Goal: Task Accomplishment & Management: Use online tool/utility

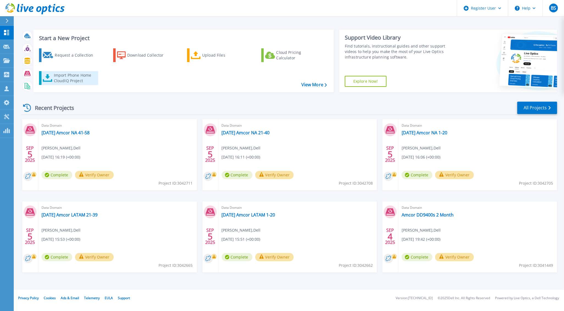
click at [72, 79] on div "Import Phone Home CloudIQ Project" at bounding box center [75, 78] width 43 height 11
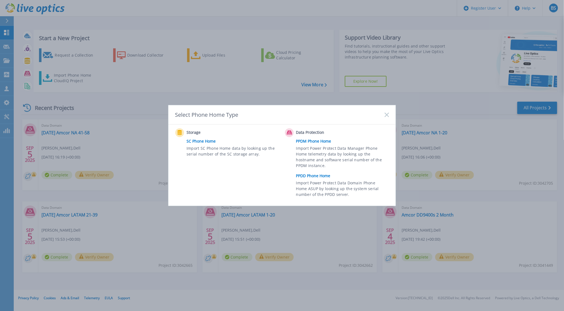
click at [316, 177] on link "PPDD Phone Home" at bounding box center [344, 176] width 96 height 8
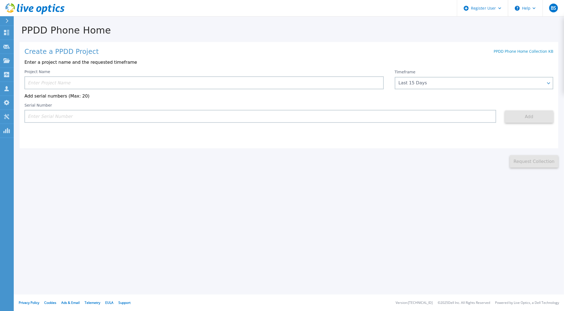
click at [103, 84] on input at bounding box center [204, 82] width 360 height 13
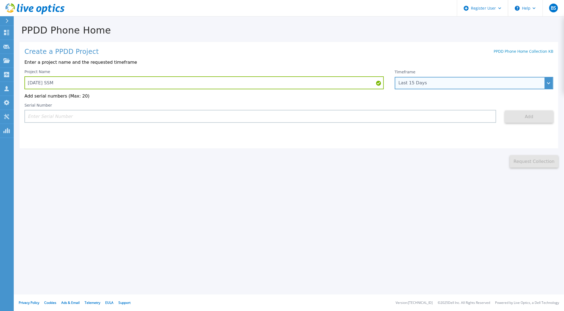
click at [415, 82] on div "Last 15 Days" at bounding box center [471, 83] width 145 height 5
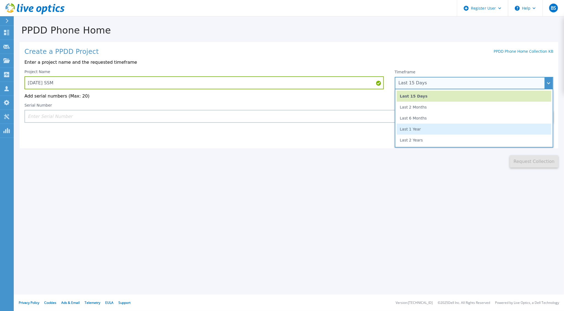
click at [418, 126] on li "Last 1 Year" at bounding box center [474, 129] width 155 height 11
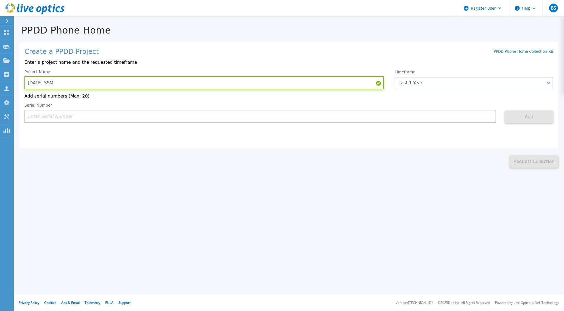
click at [191, 81] on input "2025.09.08 SSM" at bounding box center [204, 82] width 360 height 13
type input "2025.09.08 SSM 1 Year"
click at [72, 117] on input at bounding box center [260, 116] width 472 height 13
paste input "FLA00140100085"
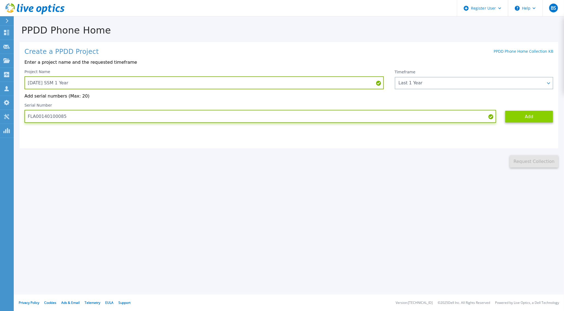
type input "FLA00140100085"
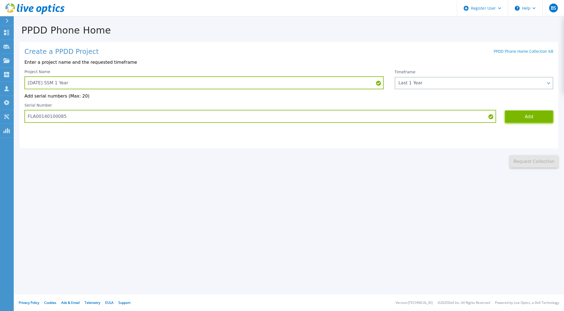
click at [522, 117] on button "Add" at bounding box center [529, 117] width 48 height 12
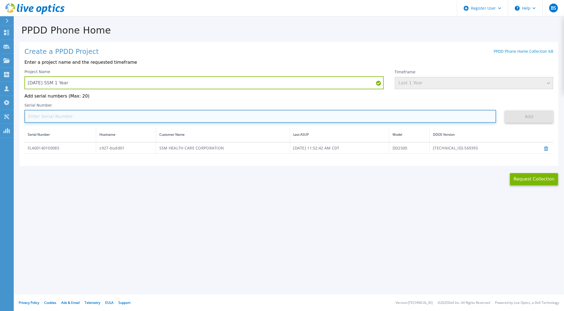
click at [108, 117] on input at bounding box center [260, 116] width 472 height 13
paste input "APM00221015098"
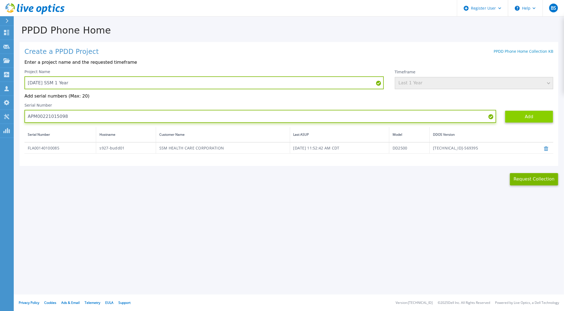
type input "APM00221015098"
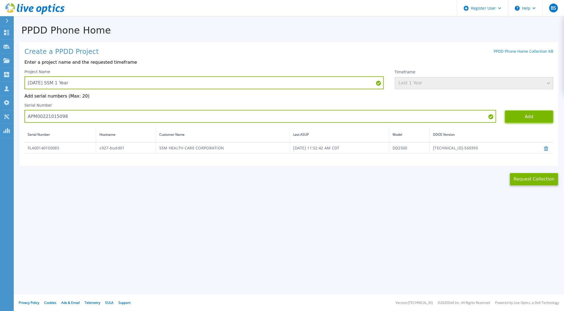
click at [522, 113] on button "Add" at bounding box center [529, 117] width 48 height 12
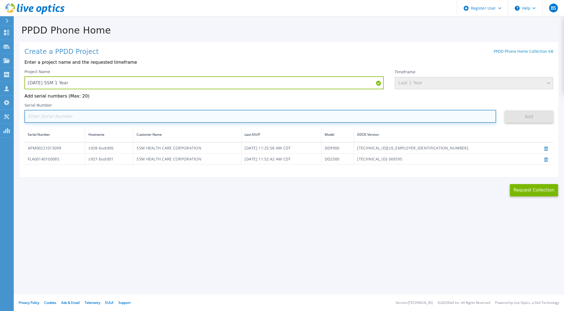
click at [78, 115] on input at bounding box center [260, 116] width 472 height 13
paste input "APM00221015099"
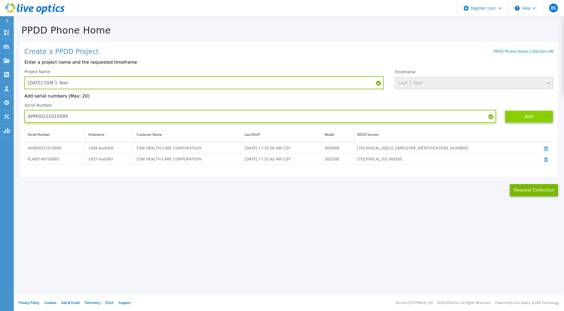
type input "APM00221015099"
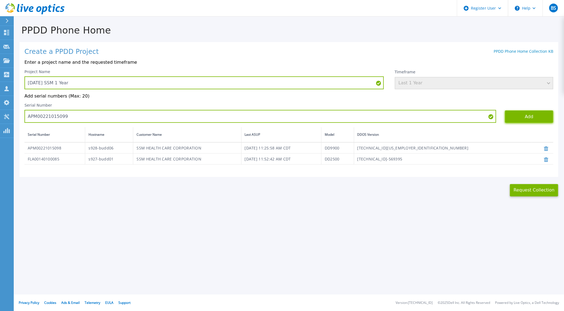
click at [516, 114] on button "Add" at bounding box center [529, 117] width 48 height 12
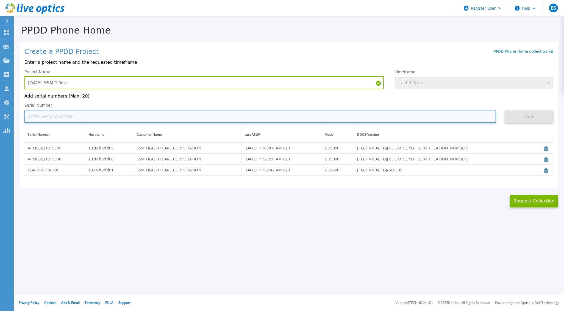
click at [192, 115] on input at bounding box center [260, 116] width 472 height 13
paste input "APM00221015096"
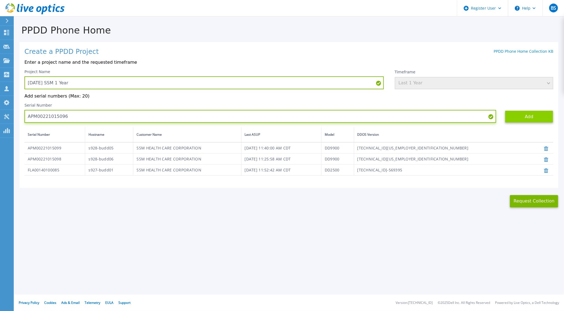
type input "APM00221015096"
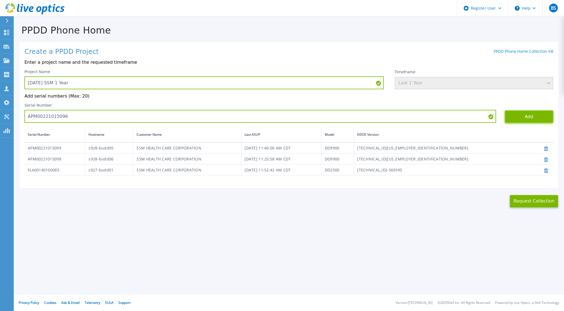
click at [522, 115] on button "Add" at bounding box center [529, 117] width 48 height 12
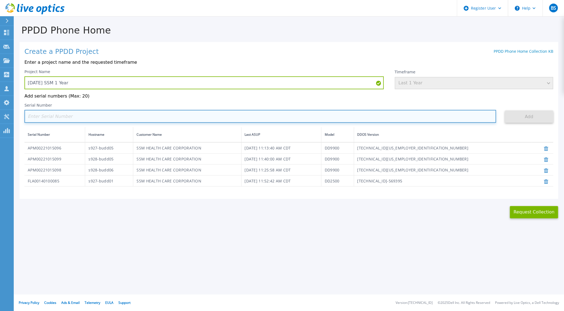
click at [125, 118] on input at bounding box center [260, 116] width 472 height 13
paste input "APM00221015097"
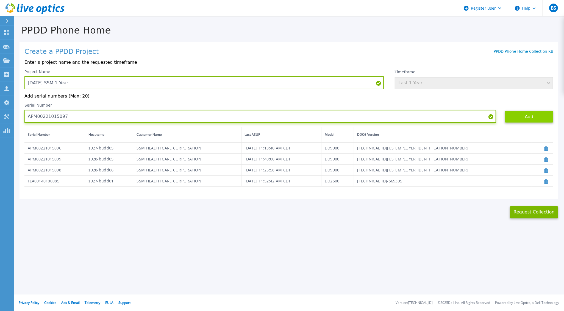
type input "APM00221015097"
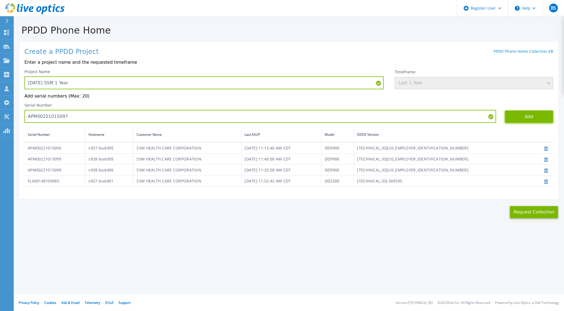
click at [524, 118] on button "Add" at bounding box center [529, 117] width 48 height 12
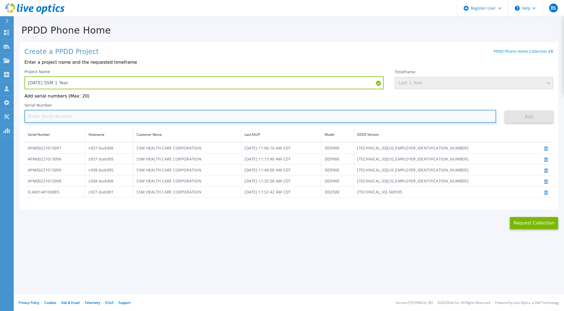
click at [175, 120] on input at bounding box center [260, 116] width 472 height 13
paste input "APM00215206647"
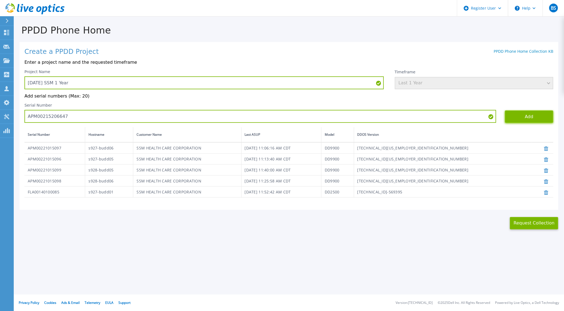
click at [522, 115] on button "Add" at bounding box center [529, 117] width 48 height 12
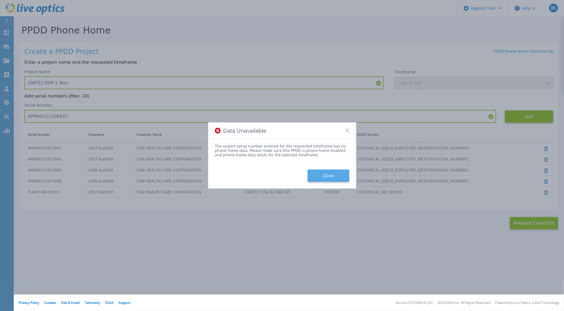
click at [339, 177] on button "Close" at bounding box center [329, 176] width 42 height 12
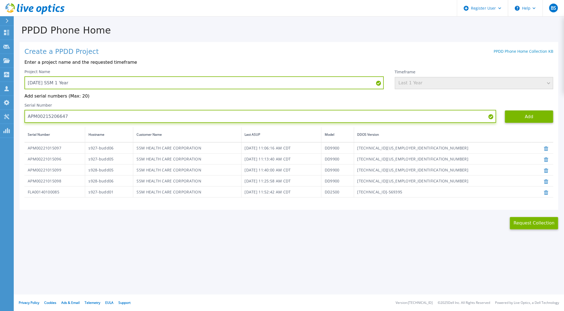
click at [120, 117] on input "APM00215206647" at bounding box center [260, 116] width 472 height 13
drag, startPoint x: 116, startPoint y: 117, endPoint x: 17, endPoint y: 118, distance: 98.7
click at [17, 118] on div "PPDD Phone Home Create a PPDD Project PPDD Phone Home Collection KB Enter a pro…" at bounding box center [289, 123] width 551 height 213
paste input "ELMDDV101956WY"
type input "ELMDDV101956WY"
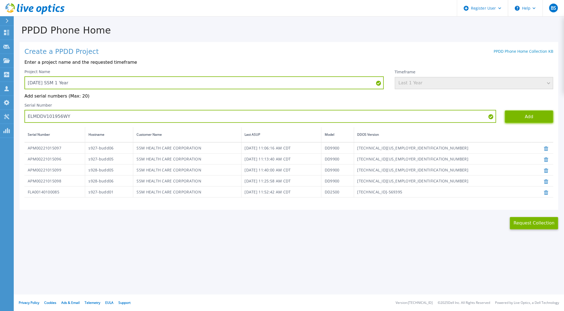
click at [526, 115] on button "Add" at bounding box center [529, 117] width 48 height 12
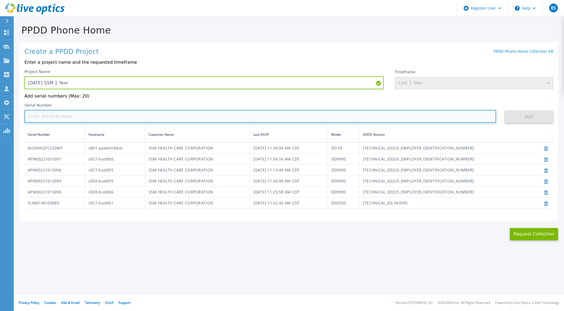
click at [300, 119] on input at bounding box center [260, 116] width 472 height 13
paste input "ELMDDV1019GZWY"
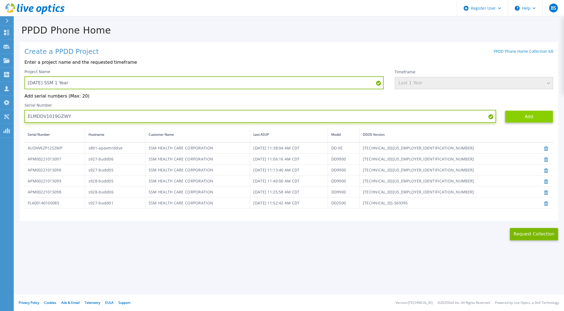
type input "ELMDDV1019GZWY"
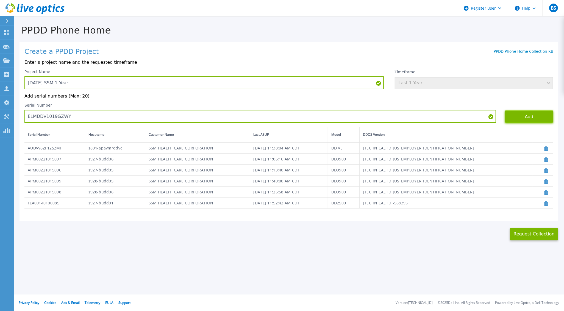
click at [528, 112] on button "Add" at bounding box center [529, 117] width 48 height 12
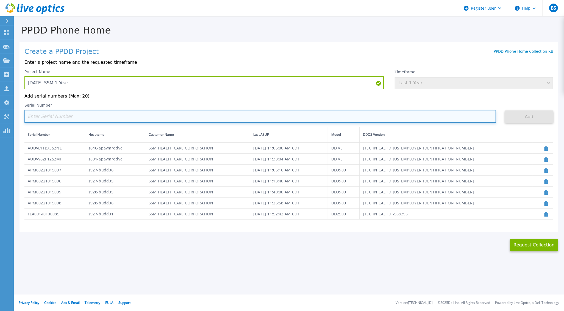
click at [101, 119] on input at bounding box center [260, 116] width 472 height 13
paste input "ELMDDV1021WMYF"
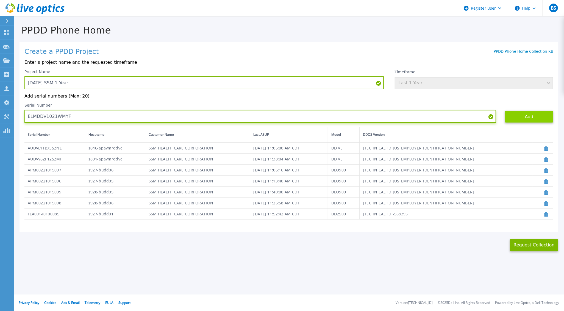
type input "ELMDDV1021WMYF"
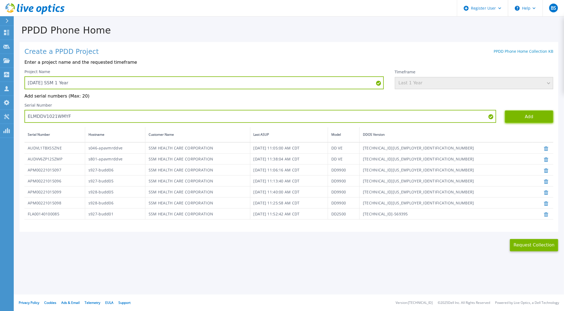
click at [520, 117] on button "Add" at bounding box center [529, 117] width 48 height 12
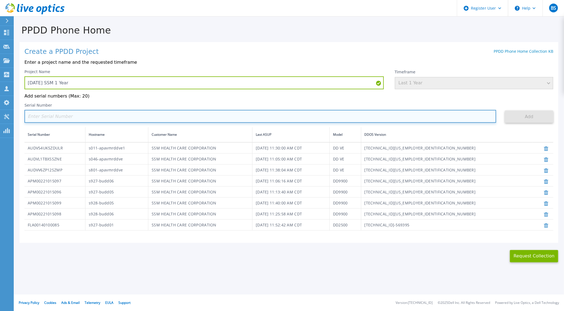
click at [81, 116] on input at bounding box center [260, 116] width 472 height 13
paste input "ELMDDV0522WV58"
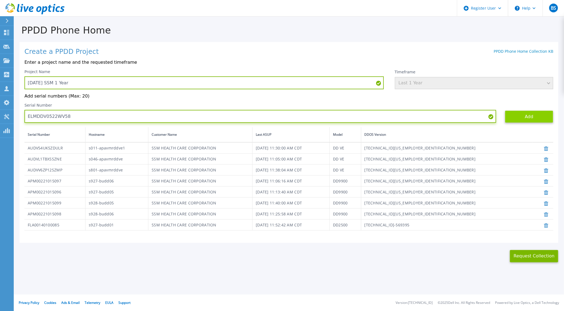
type input "ELMDDV0522WV58"
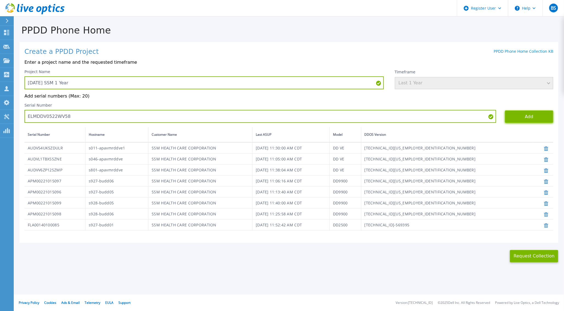
click at [533, 117] on button "Add" at bounding box center [529, 117] width 48 height 12
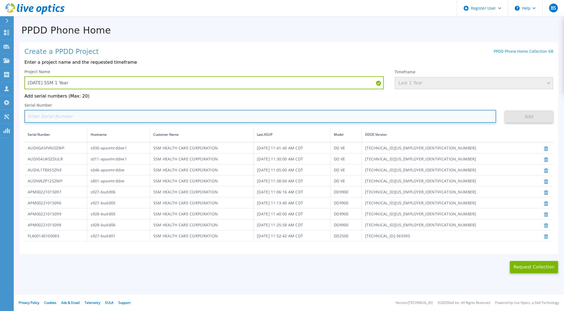
click at [114, 118] on input at bounding box center [260, 116] width 472 height 13
paste input "AUDVZ9RB4FDZNT"
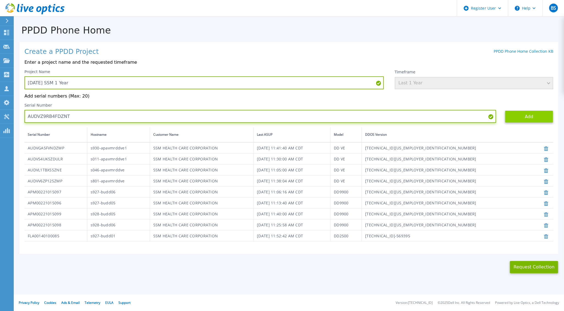
type input "AUDVZ9RB4FDZNT"
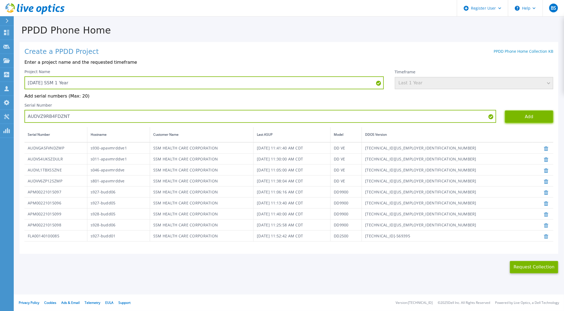
click at [524, 117] on button "Add" at bounding box center [529, 117] width 48 height 12
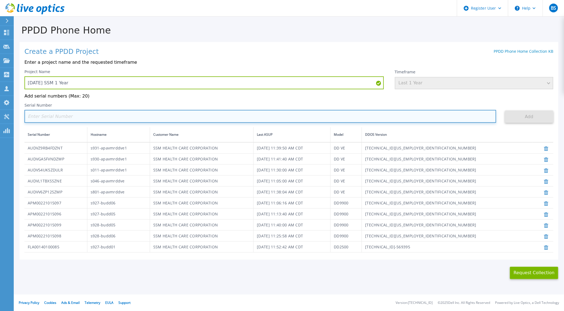
click at [95, 116] on input at bounding box center [260, 116] width 472 height 13
paste input "AUDV5KUL5ZDFXP"
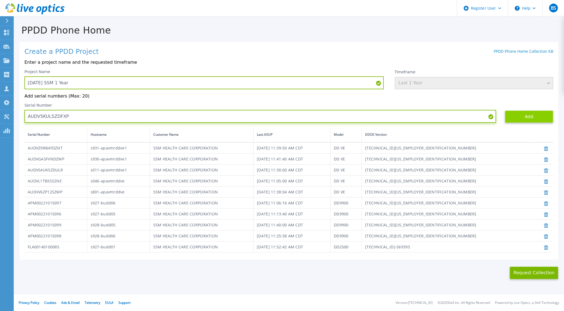
type input "AUDV5KUL5ZDFXP"
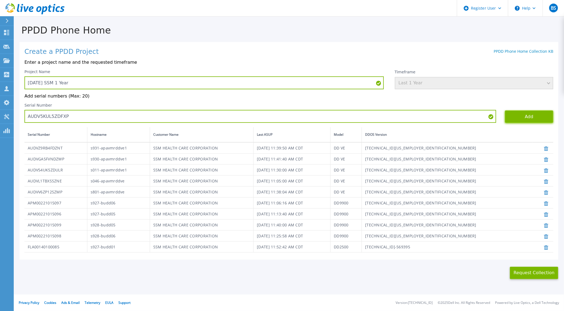
click at [512, 117] on button "Add" at bounding box center [529, 117] width 48 height 12
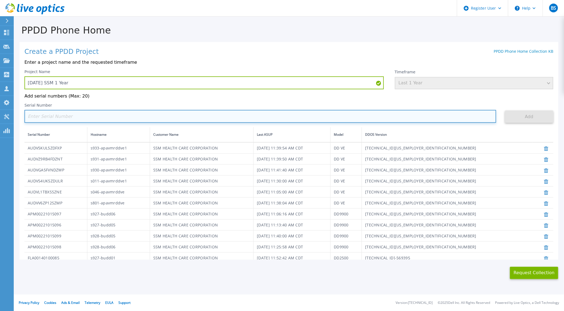
click at [205, 116] on input at bounding box center [260, 116] width 472 height 13
paste input "AUDVF7VFEGDFXR"
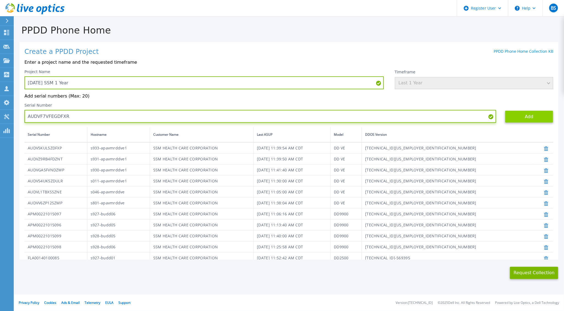
type input "AUDVF7VFEGDFXR"
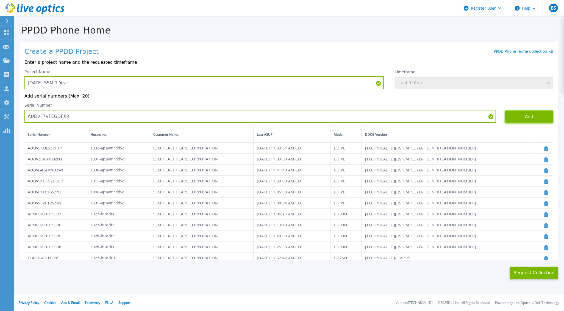
click at [509, 116] on button "Add" at bounding box center [529, 117] width 48 height 12
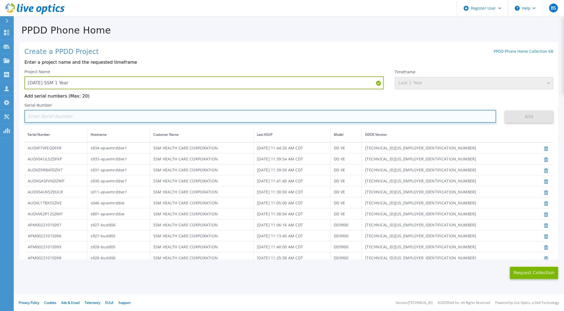
click at [79, 118] on input at bounding box center [260, 116] width 472 height 13
paste input "AUDVSYBHMRDJ11"
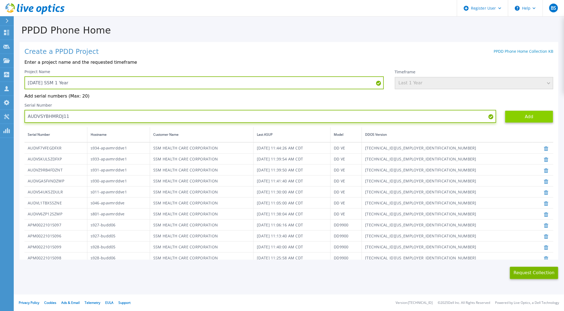
type input "AUDVSYBHMRDJ11"
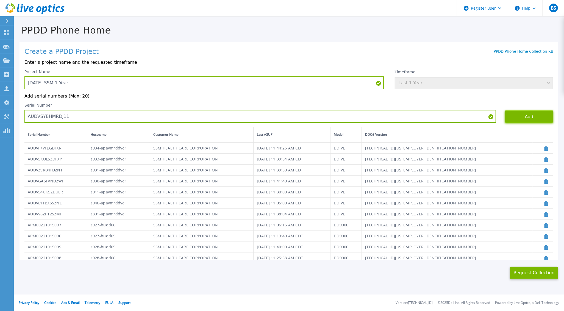
click at [512, 117] on button "Add" at bounding box center [529, 117] width 48 height 12
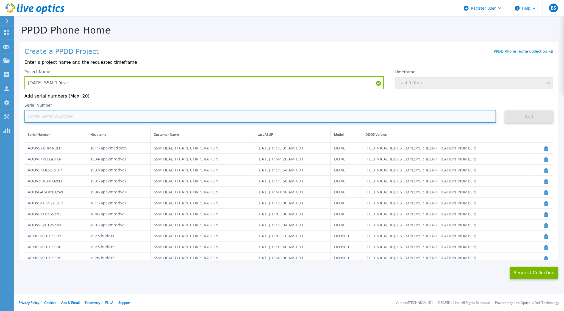
click at [79, 117] on input at bounding box center [260, 116] width 472 height 13
paste input "AUDV73SGS4DCKW"
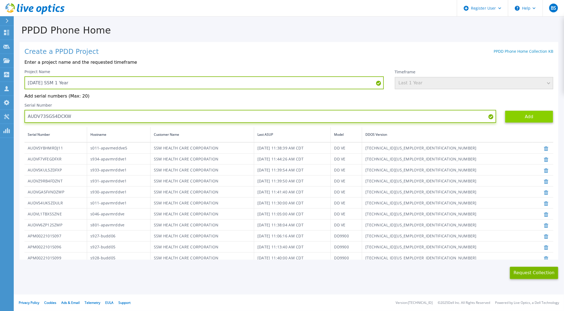
type input "AUDV73SGS4DCKW"
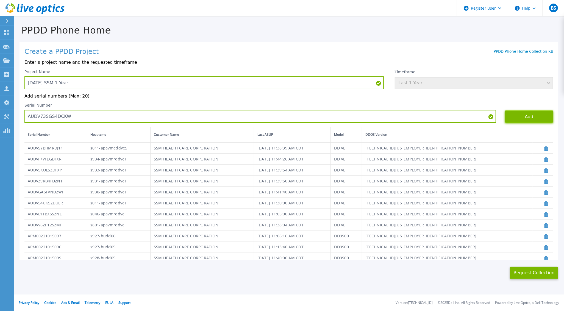
click at [508, 117] on button "Add" at bounding box center [529, 117] width 48 height 12
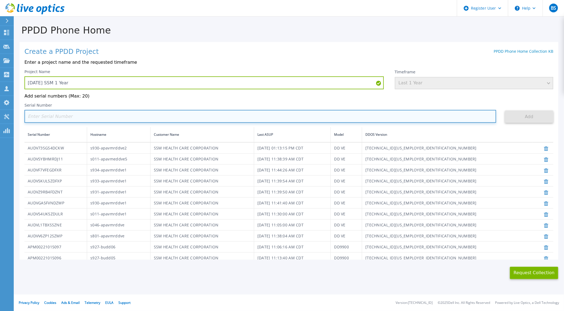
click at [169, 116] on input at bounding box center [260, 116] width 472 height 13
paste input "AUDV19XRNRDCJP"
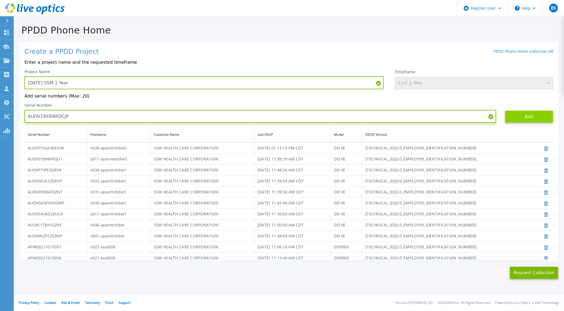
type input "AUDV19XRNRDCJP"
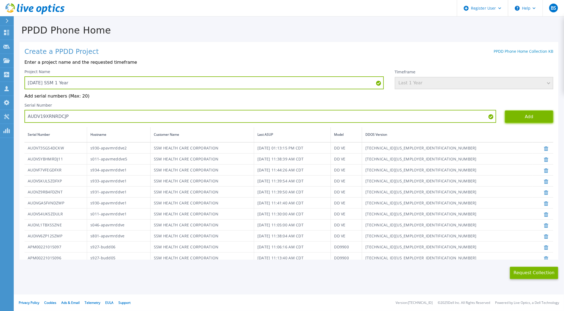
click at [514, 118] on button "Add" at bounding box center [529, 117] width 48 height 12
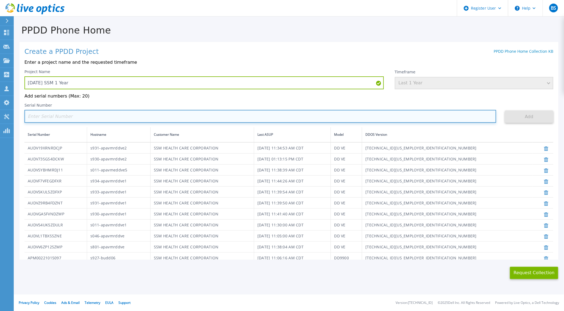
click at [209, 118] on input at bounding box center [260, 116] width 472 height 13
paste input "AUDVGA5FVNDZWP"
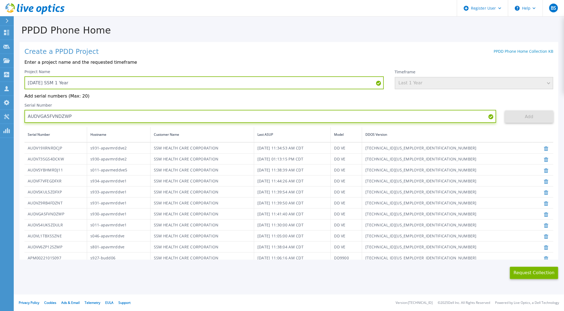
click at [126, 115] on input "AUDVGA5FVNDZWP" at bounding box center [260, 116] width 472 height 13
click at [129, 117] on input "AUDVGA5FVNDZWP" at bounding box center [260, 116] width 472 height 13
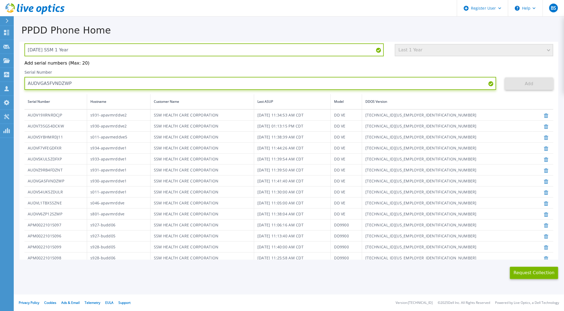
scroll to position [60, 0]
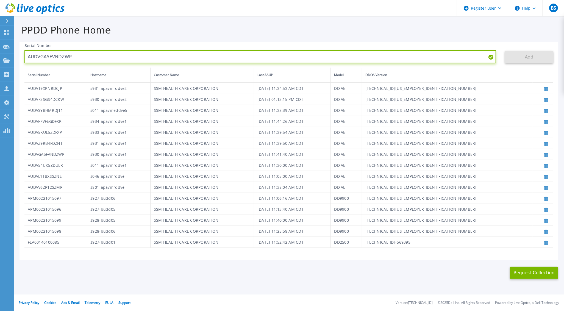
type input "AUDVGA5FVNDZWP"
click at [82, 57] on input "AUDVGA5FVNDZWP" at bounding box center [260, 56] width 472 height 13
drag, startPoint x: 92, startPoint y: 56, endPoint x: 10, endPoint y: 57, distance: 81.9
click at [10, 57] on div "Dashboard Dashboard Request Capture Request Capture Projects Projects Search Pr…" at bounding box center [282, 155] width 564 height 311
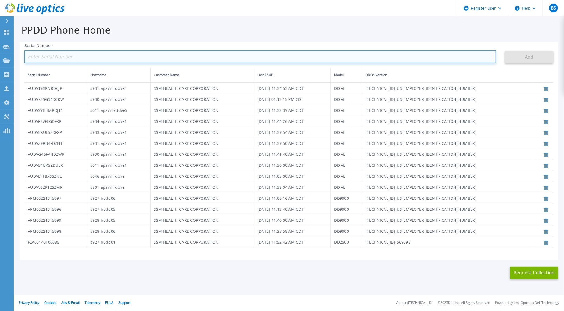
click at [60, 54] on input at bounding box center [260, 56] width 472 height 13
paste input "AUDVGA5FVNDZWP"
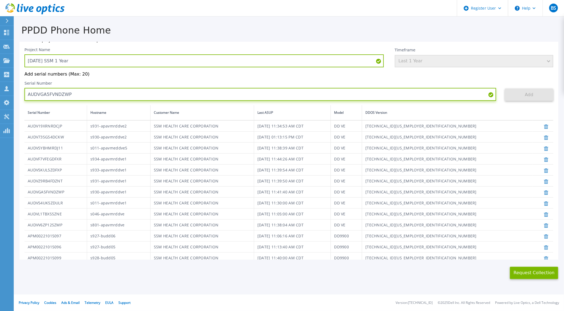
scroll to position [0, 0]
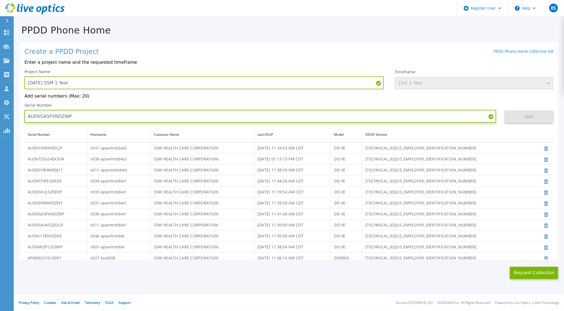
click at [52, 118] on input "AUDVGA5FVNDZWP" at bounding box center [260, 116] width 472 height 13
paste input "V6ZP12SZM"
click at [429, 117] on input "AUDVV6ZP12SZMP" at bounding box center [260, 116] width 472 height 13
click at [401, 116] on input "AUDVV6ZP12SZMP" at bounding box center [260, 116] width 472 height 13
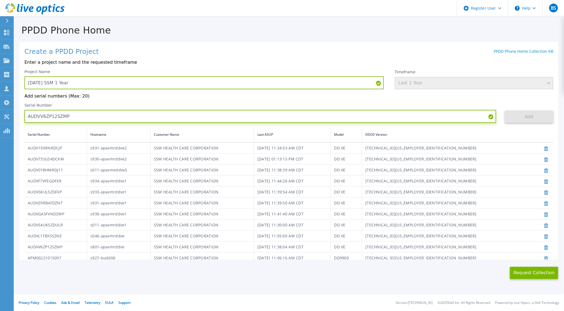
type input "AUDVV6ZP12SZMP"
click at [82, 117] on input "AUDVV6ZP12SZMP" at bounding box center [260, 116] width 472 height 13
drag, startPoint x: 83, startPoint y: 117, endPoint x: 17, endPoint y: 116, distance: 65.7
click at [17, 116] on div "PPDD Phone Home Create a PPDD Project PPDD Phone Home Collection KB Enter a pro…" at bounding box center [289, 148] width 551 height 263
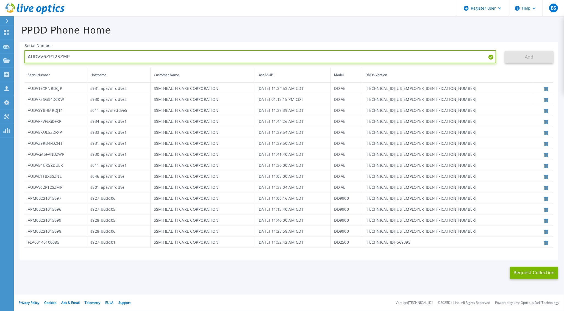
click at [89, 56] on input "AUDVV6ZP12SZMP" at bounding box center [260, 56] width 472 height 13
drag, startPoint x: 84, startPoint y: 56, endPoint x: 12, endPoint y: 57, distance: 71.5
click at [12, 57] on div "Dashboard Dashboard Request Capture Request Capture Projects Projects Search Pr…" at bounding box center [282, 155] width 564 height 311
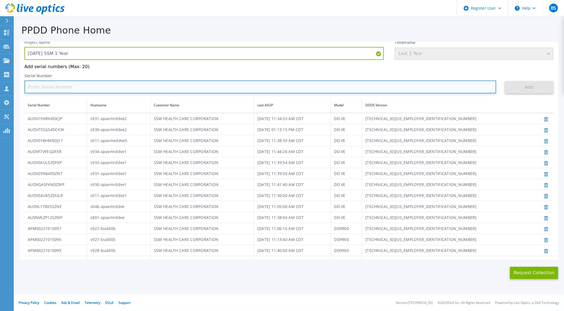
scroll to position [0, 0]
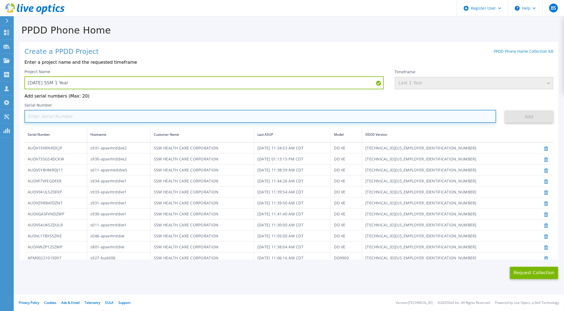
click at [120, 114] on input at bounding box center [260, 116] width 472 height 13
paste input "APM00190116913"
type input "APM00190116913"
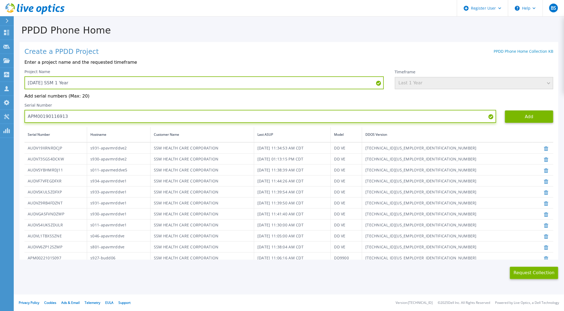
click at [46, 117] on input "APM00190116913" at bounding box center [260, 116] width 472 height 13
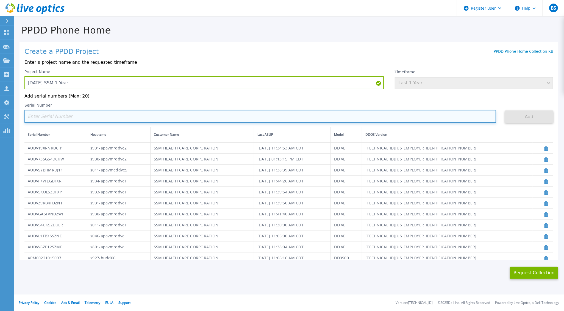
click at [45, 117] on input at bounding box center [260, 116] width 472 height 13
paste input "AUDVGA5FVNDZWP"
type input "AUDVGA5FVNDZWP"
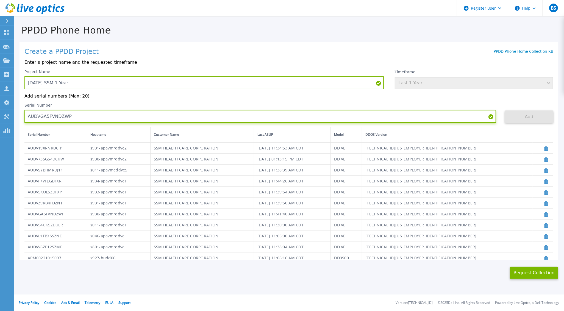
click at [42, 119] on input "AUDVGA5FVNDZWP" at bounding box center [260, 116] width 472 height 13
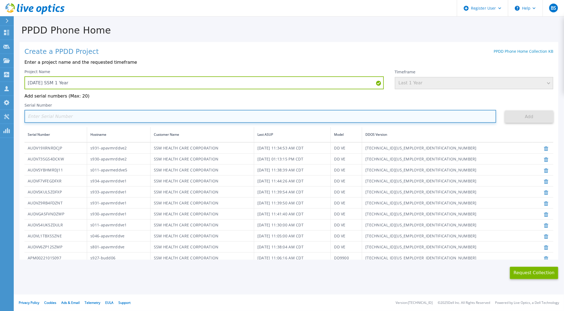
click at [67, 117] on input at bounding box center [260, 116] width 472 height 13
paste input "AUDVV6ZP12SZMP"
type input "AUDVV6ZP12SZMP"
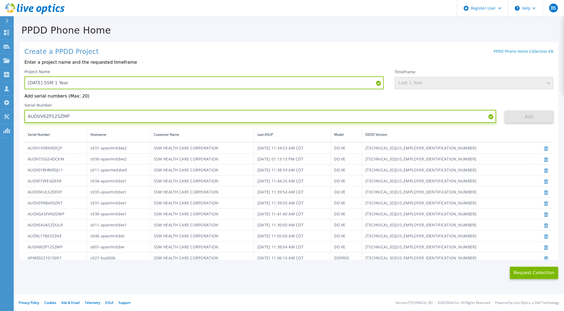
click at [45, 114] on input "AUDVV6ZP12SZMP" at bounding box center [260, 116] width 472 height 13
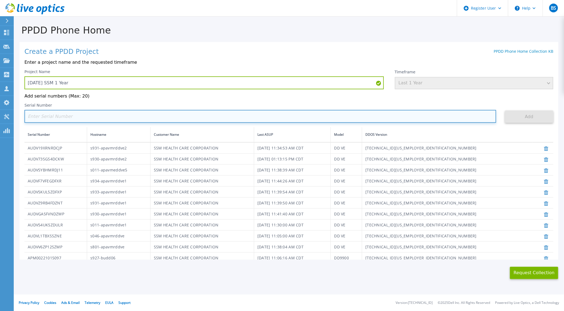
click at [85, 117] on input at bounding box center [260, 116] width 472 height 13
paste input "AUDV54UK5ZDULR"
type input "AUDV54UK5ZDULR"
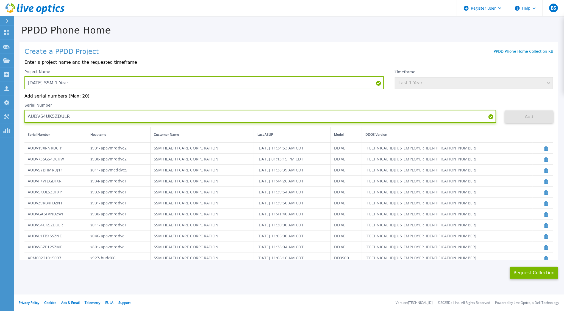
click at [45, 117] on input "AUDV54UK5ZDULR" at bounding box center [260, 116] width 472 height 13
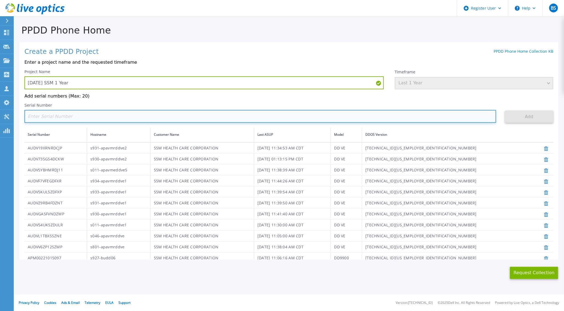
click at [109, 114] on input at bounding box center [260, 116] width 472 height 13
paste input "APM00190610284"
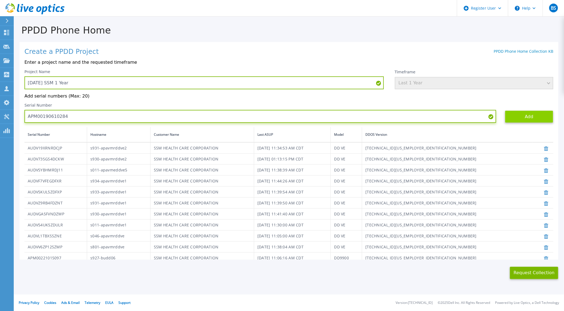
type input "APM00190610284"
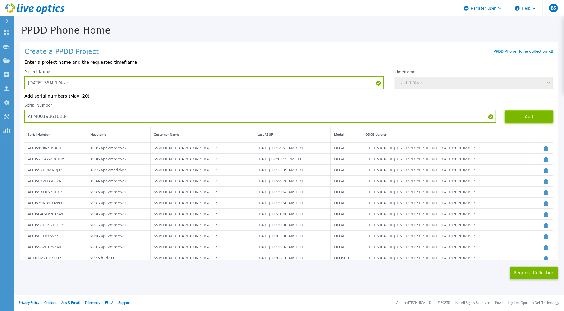
click at [515, 114] on button "Add" at bounding box center [529, 117] width 48 height 12
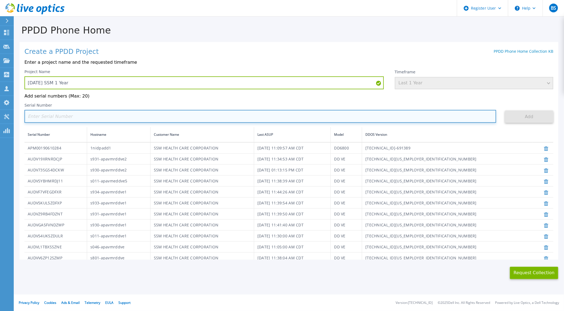
click at [60, 117] on input at bounding box center [260, 116] width 472 height 13
paste input "AUDVL1TBXSSZNE"
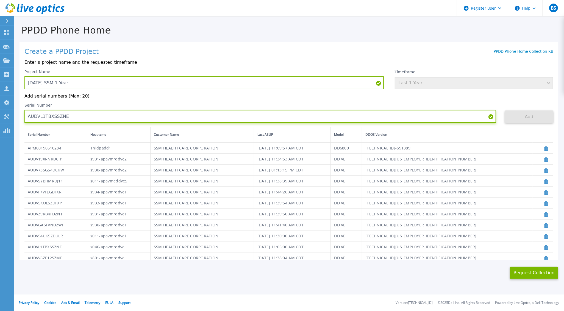
click at [48, 116] on input "AUDVL1TBXSSZNE" at bounding box center [260, 116] width 472 height 13
paste input "PM00190116913"
type input "APM00190116913"
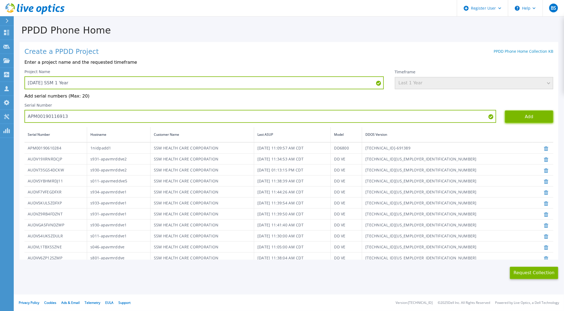
click at [521, 116] on button "Add" at bounding box center [529, 117] width 48 height 12
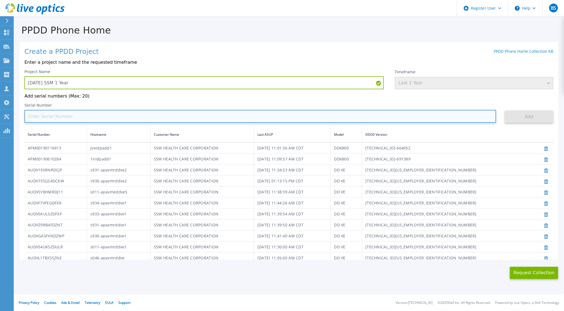
click at [110, 117] on input at bounding box center [260, 116] width 472 height 13
paste input "AUDVL1TBXSSZNE"
type input "AUDVL1TBXSSZNE"
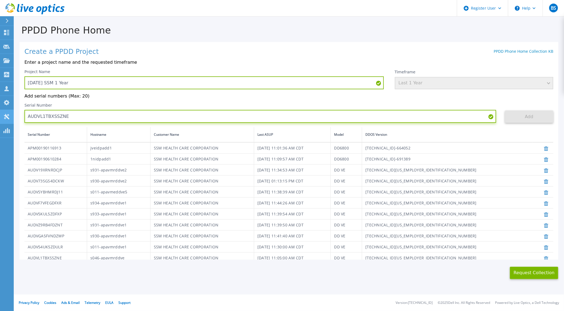
drag, startPoint x: 101, startPoint y: 117, endPoint x: 11, endPoint y: 114, distance: 90.5
click at [11, 114] on div "Dashboard Dashboard Request Capture Request Capture Projects Projects Search Pr…" at bounding box center [282, 155] width 564 height 311
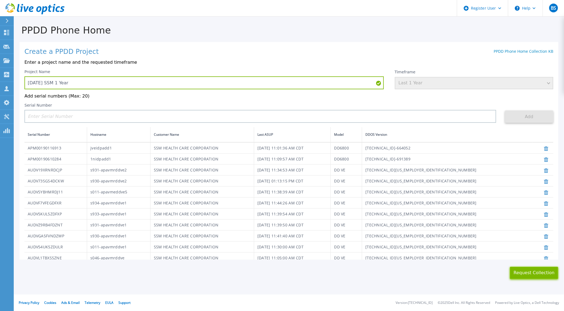
click at [532, 272] on button "Request Collection" at bounding box center [534, 273] width 48 height 12
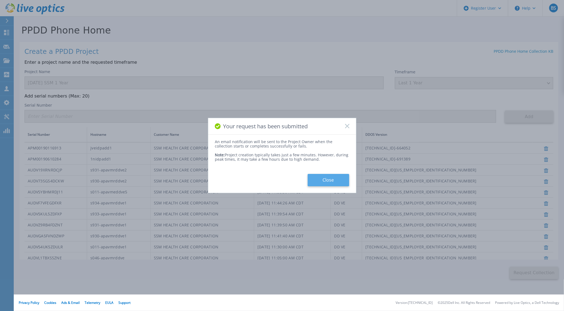
click at [319, 180] on button "Close" at bounding box center [329, 180] width 42 height 12
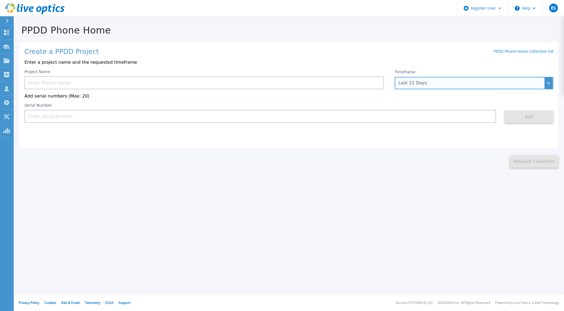
click at [445, 84] on div "Last 15 Days" at bounding box center [471, 83] width 145 height 5
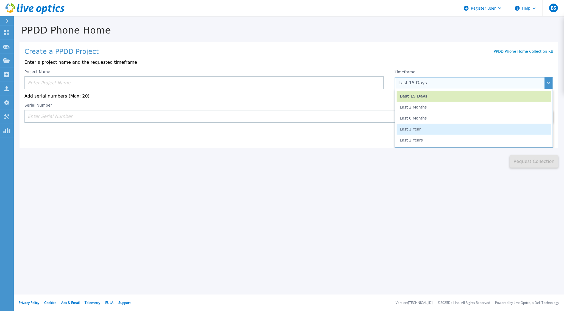
click at [414, 128] on li "Last 1 Year" at bounding box center [474, 129] width 155 height 11
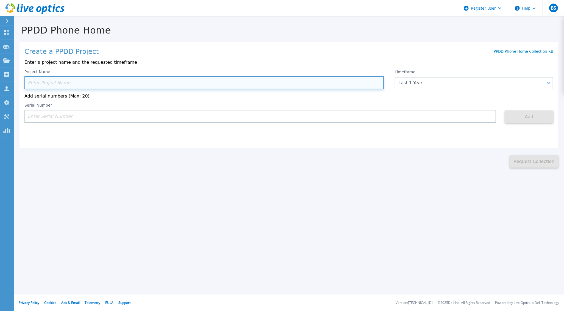
click at [66, 81] on input at bounding box center [204, 82] width 360 height 13
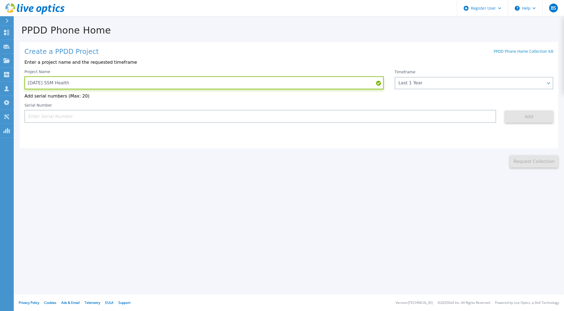
click at [160, 81] on input "2025.09.08 SSM Health" at bounding box center [204, 82] width 360 height 13
type input "2025.09.08 SSM Health 4x DDVE 1 Year"
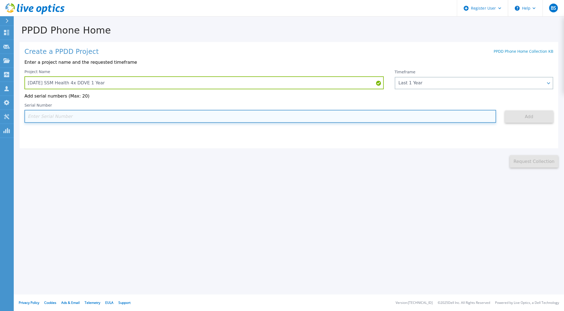
click at [128, 114] on input at bounding box center [260, 116] width 472 height 13
paste input "AUDVGA5FVNDZWP"
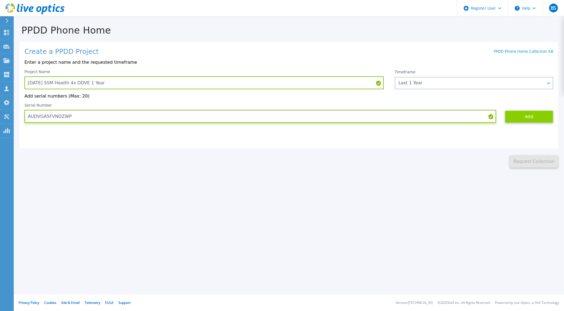
type input "AUDVGA5FVNDZWP"
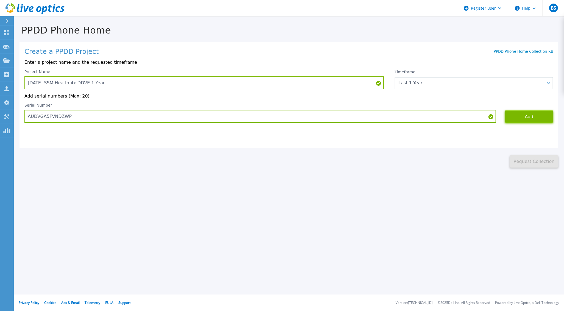
click at [518, 117] on button "Add" at bounding box center [529, 117] width 48 height 12
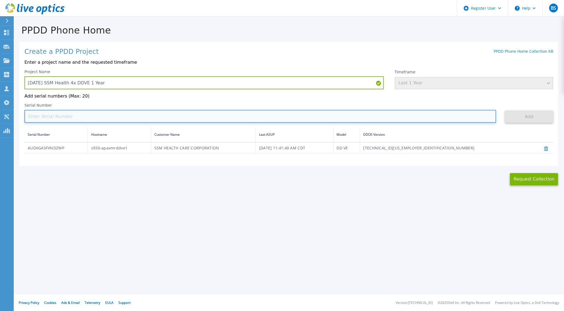
click at [178, 114] on input at bounding box center [260, 116] width 472 height 13
paste input "AUDVV6ZP12SZMP"
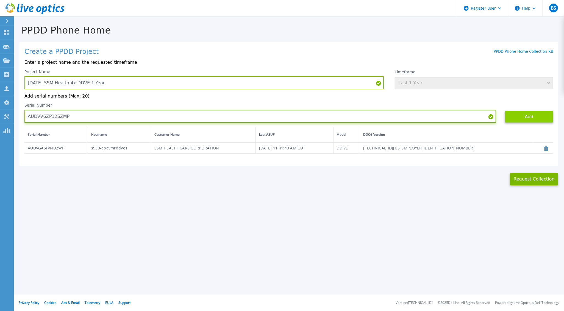
type input "AUDVV6ZP12SZMP"
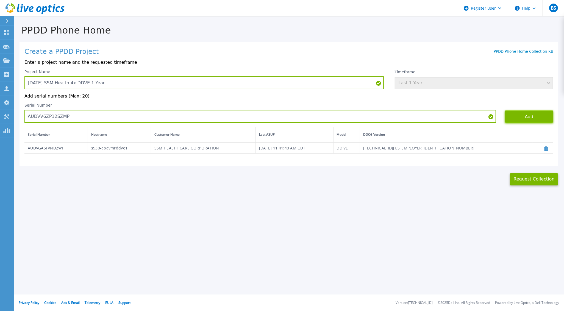
click at [520, 116] on button "Add" at bounding box center [529, 117] width 48 height 12
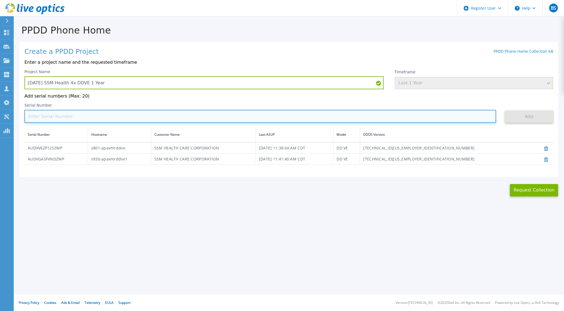
click at [214, 116] on input at bounding box center [260, 116] width 472 height 13
paste input "AUDV54UK5ZDULR"
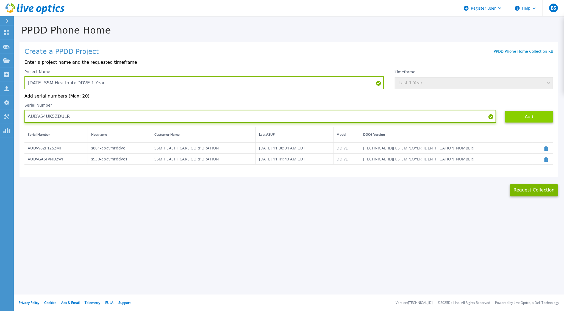
type input "AUDV54UK5ZDULR"
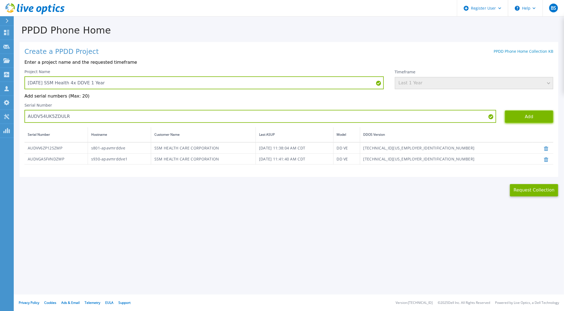
click at [528, 116] on button "Add" at bounding box center [529, 117] width 48 height 12
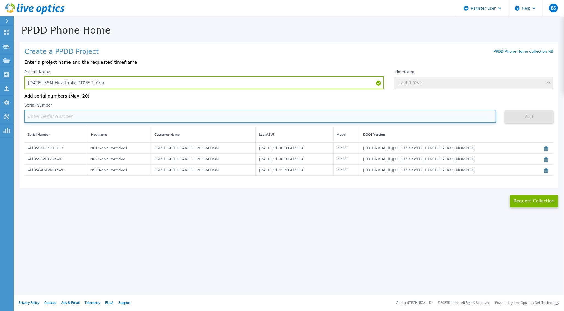
click at [184, 117] on input at bounding box center [260, 116] width 472 height 13
paste input "AUDVL1TBXSSZNE"
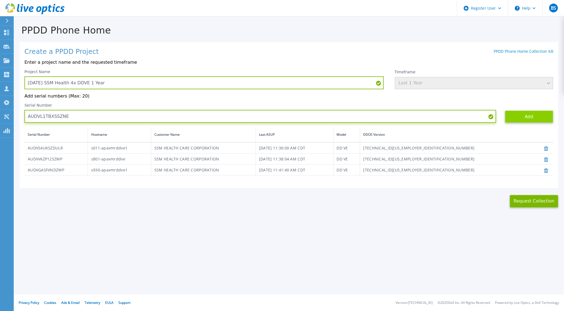
type input "AUDVL1TBXSSZNE"
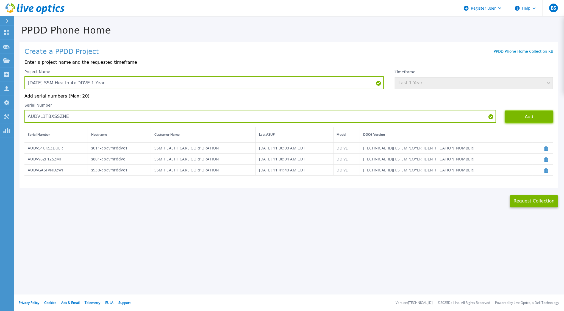
click at [542, 116] on button "Add" at bounding box center [529, 117] width 48 height 12
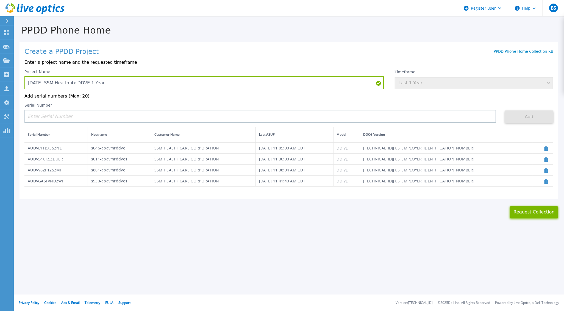
click at [532, 209] on button "Request Collection" at bounding box center [534, 212] width 48 height 12
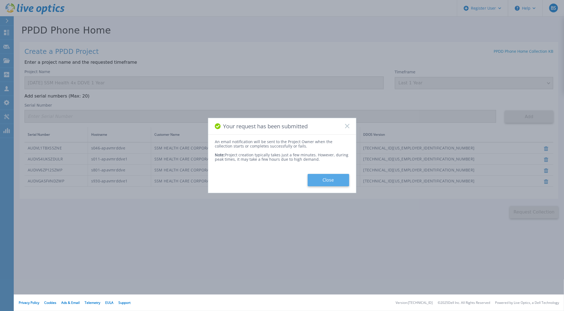
click at [324, 179] on button "Close" at bounding box center [329, 180] width 42 height 12
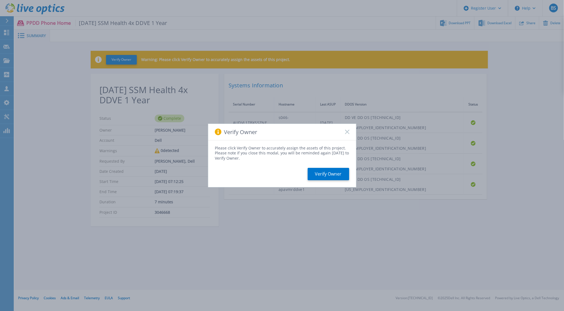
click at [348, 131] on icon at bounding box center [347, 132] width 4 height 4
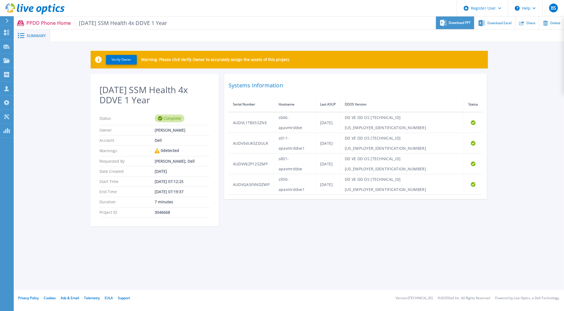
click at [449, 24] on span "Download PPT" at bounding box center [460, 22] width 22 height 3
click at [497, 21] on span "Download Excel" at bounding box center [500, 22] width 24 height 3
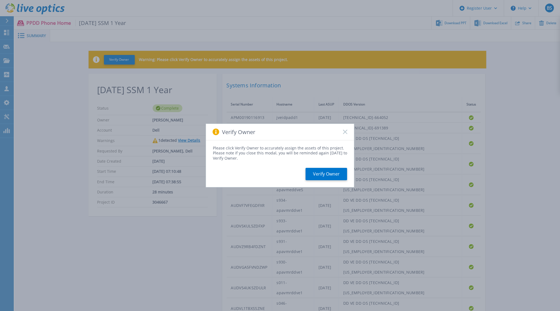
click at [345, 130] on icon at bounding box center [345, 132] width 4 height 4
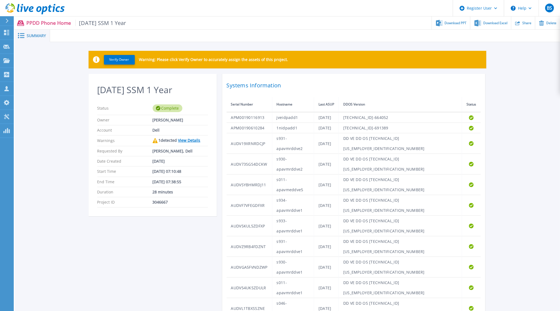
click at [189, 140] on link "View Details" at bounding box center [189, 140] width 22 height 5
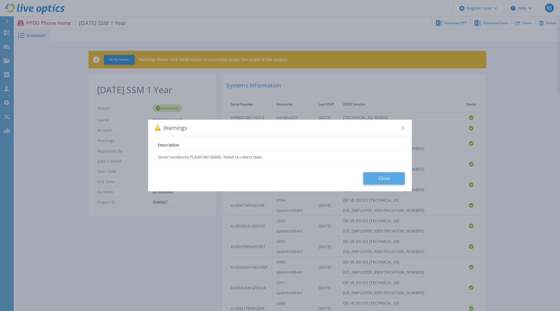
click at [391, 176] on button "Close" at bounding box center [384, 178] width 42 height 12
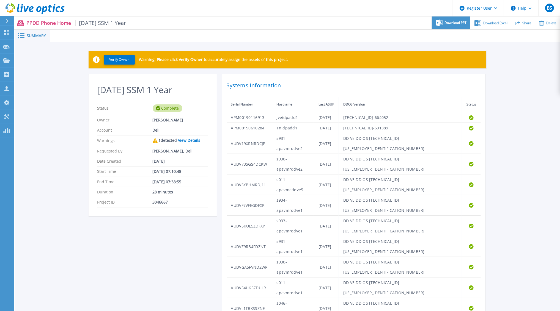
click at [457, 20] on div "Download PPT" at bounding box center [451, 22] width 38 height 13
click at [337, 38] on div at bounding box center [305, 36] width 510 height 12
click at [365, 18] on ul "Download PPT Download Excel Share Delete" at bounding box center [343, 22] width 434 height 13
click at [494, 21] on span "Download Excel" at bounding box center [495, 22] width 24 height 3
click at [1, 19] on button at bounding box center [7, 21] width 14 height 10
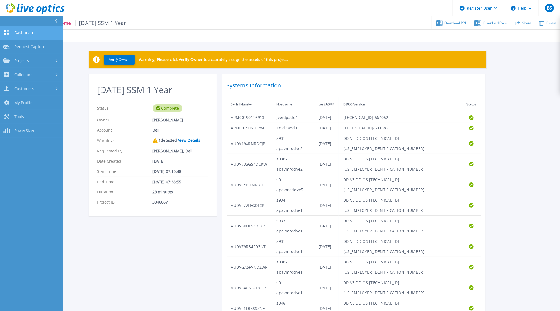
click at [24, 29] on link "Dashboard Dashboard" at bounding box center [31, 33] width 63 height 14
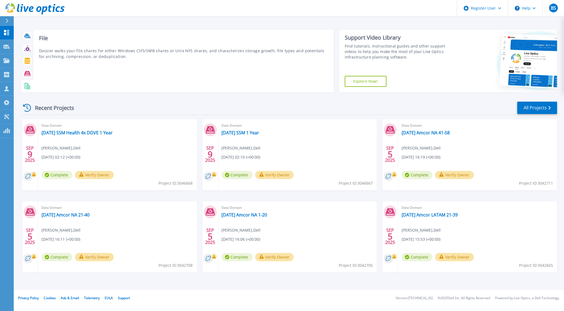
click at [27, 84] on icon at bounding box center [27, 86] width 6 height 6
click at [27, 72] on icon at bounding box center [27, 73] width 6 height 5
click at [26, 48] on icon at bounding box center [27, 49] width 4 height 4
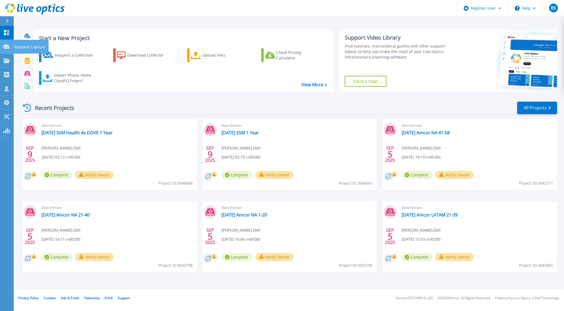
click at [9, 44] on div at bounding box center [6, 46] width 7 height 5
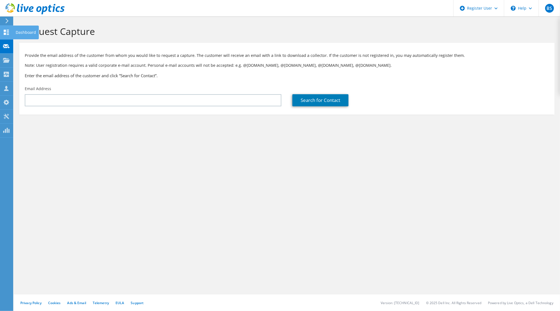
click at [8, 31] on icon at bounding box center [6, 32] width 7 height 5
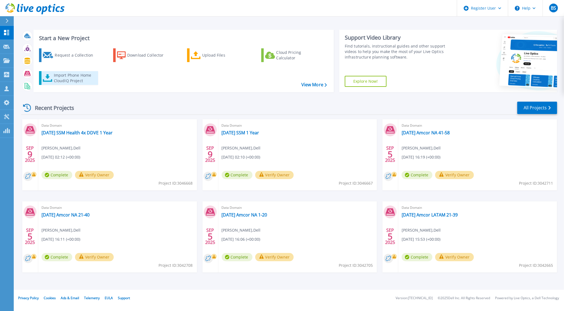
click at [58, 76] on div "Import Phone Home CloudIQ Project" at bounding box center [75, 78] width 43 height 11
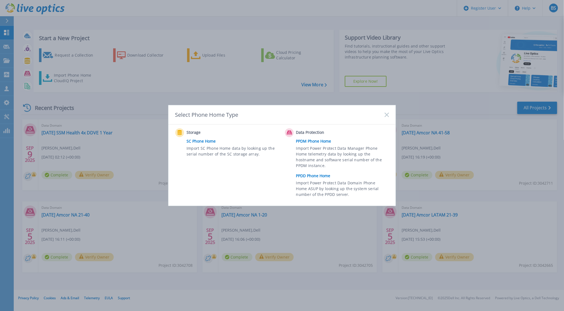
click at [314, 175] on link "PPDD Phone Home" at bounding box center [344, 176] width 96 height 8
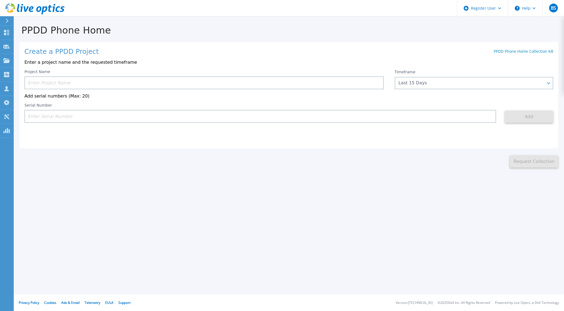
click at [91, 80] on input at bounding box center [204, 82] width 360 height 13
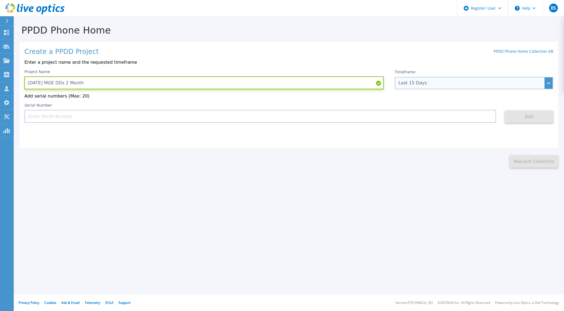
type input "[DATE] MGE DDs 2 Month"
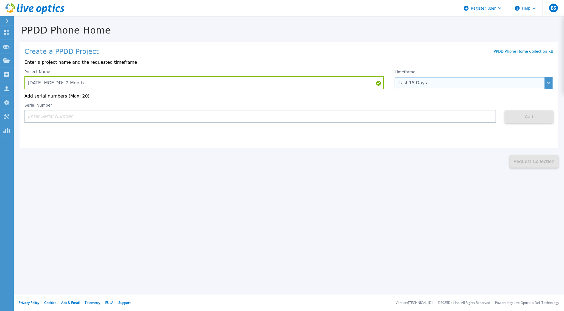
click at [437, 86] on div "Last 15 Days" at bounding box center [474, 83] width 159 height 12
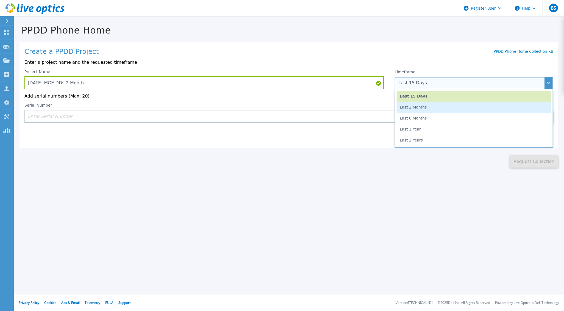
click at [424, 107] on li "Last 2 Months" at bounding box center [474, 107] width 155 height 11
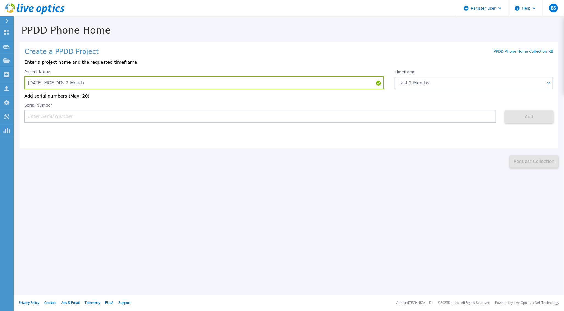
click at [100, 117] on input at bounding box center [260, 116] width 472 height 13
paste input "APM00212600034"
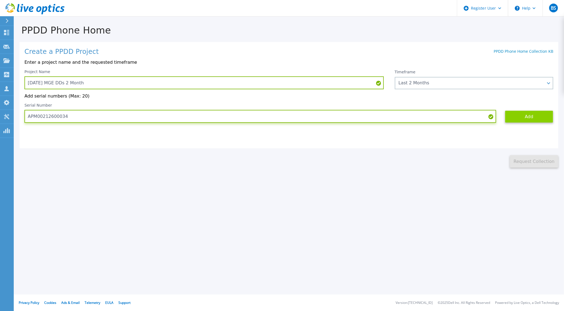
type input "APM00212600034"
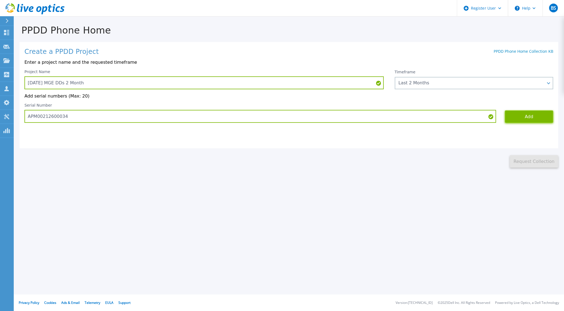
click at [518, 117] on button "Add" at bounding box center [529, 117] width 48 height 12
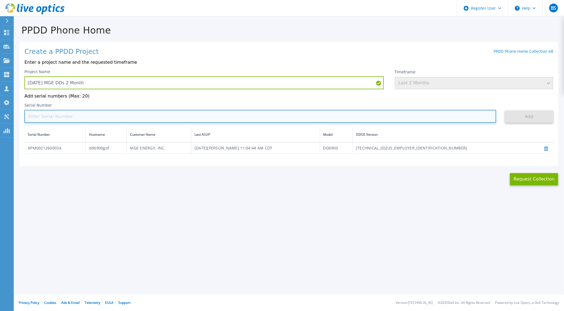
click at [133, 118] on input at bounding box center [260, 116] width 472 height 13
paste input "APM00212609394"
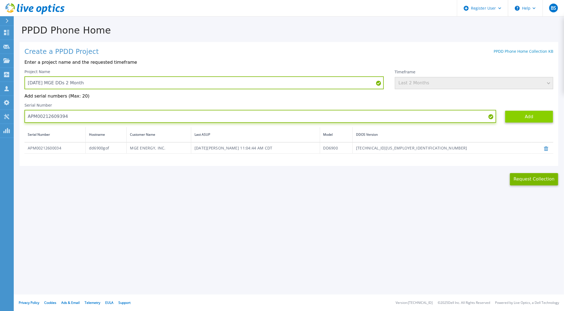
type input "APM00212609394"
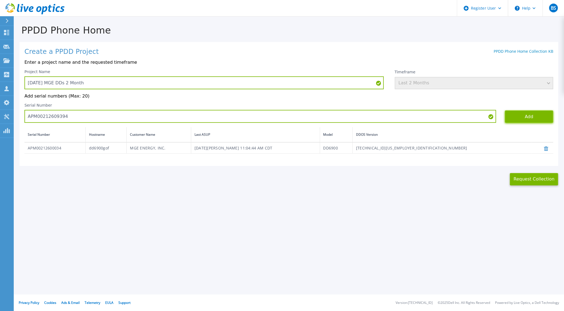
click at [516, 117] on button "Add" at bounding box center [529, 117] width 48 height 12
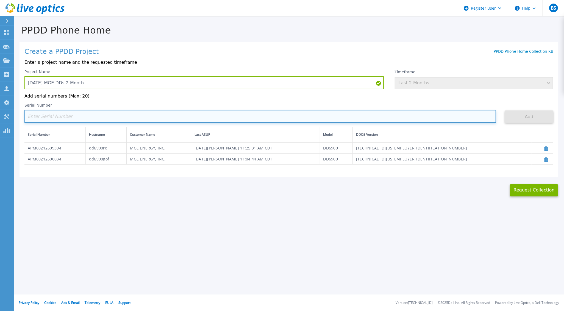
click at [97, 117] on input at bounding box center [260, 116] width 472 height 13
paste input "APX00224004215"
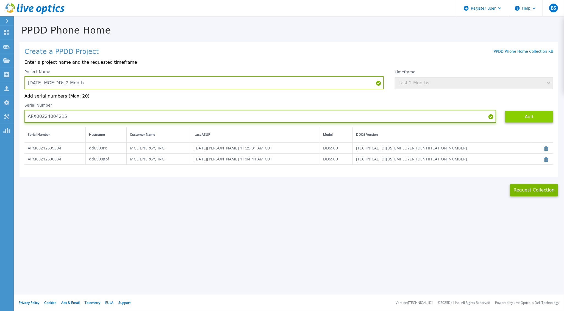
type input "APX00224004215"
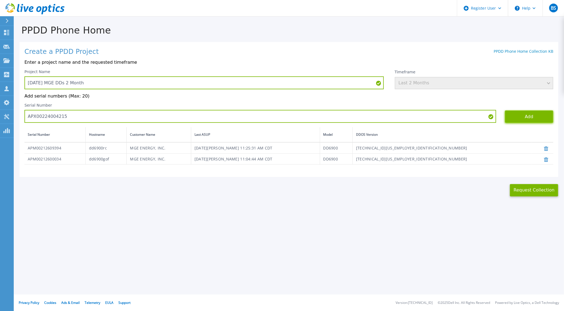
click at [517, 115] on button "Add" at bounding box center [529, 117] width 48 height 12
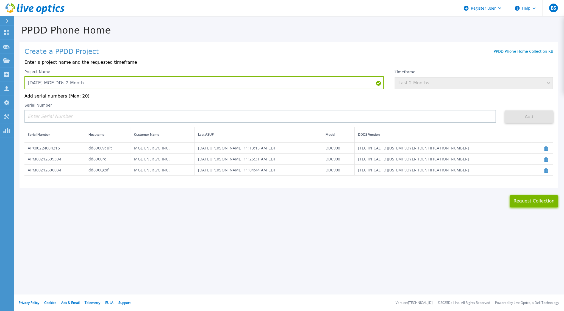
click at [526, 199] on button "Request Collection" at bounding box center [534, 201] width 48 height 12
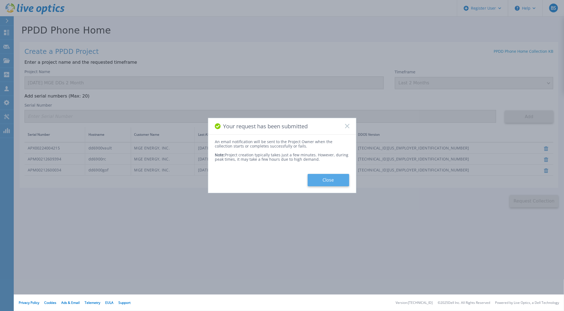
click at [322, 177] on button "Close" at bounding box center [329, 180] width 42 height 12
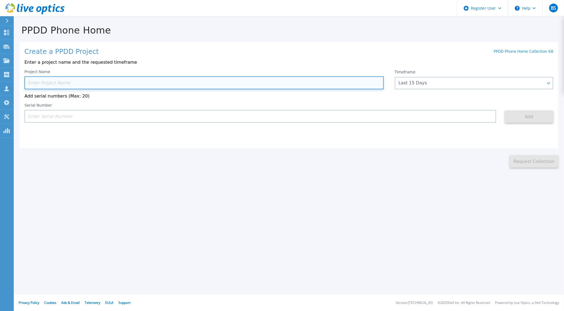
click at [128, 82] on input at bounding box center [204, 82] width 360 height 13
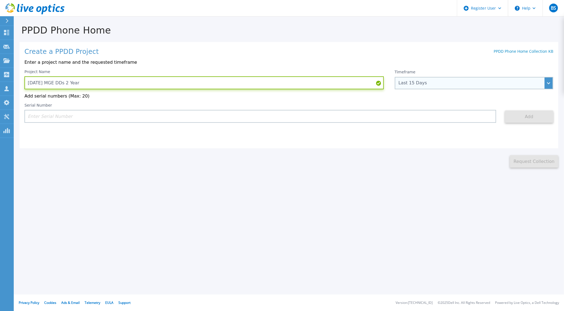
type input "2025.09.08 MGE DDs 2 Year"
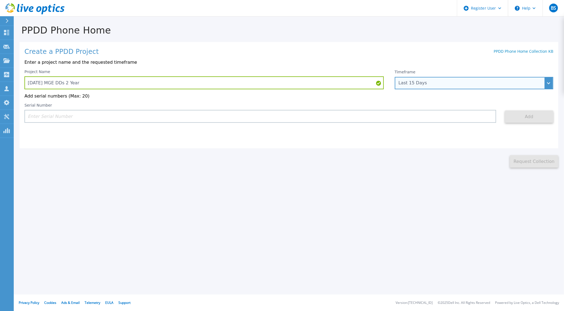
click at [431, 86] on div "Last 15 Days" at bounding box center [471, 83] width 145 height 5
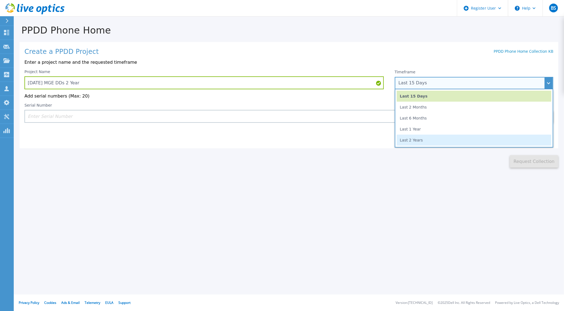
click at [420, 139] on li "Last 2 Years" at bounding box center [474, 140] width 155 height 11
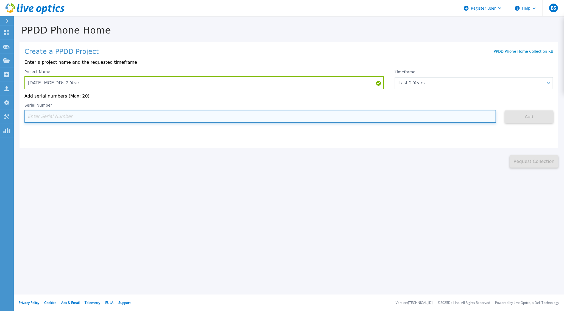
click at [89, 117] on input at bounding box center [260, 116] width 472 height 13
paste input "APM00212600034"
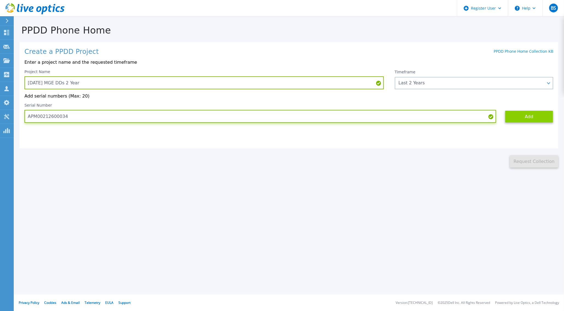
type input "APM00212600034"
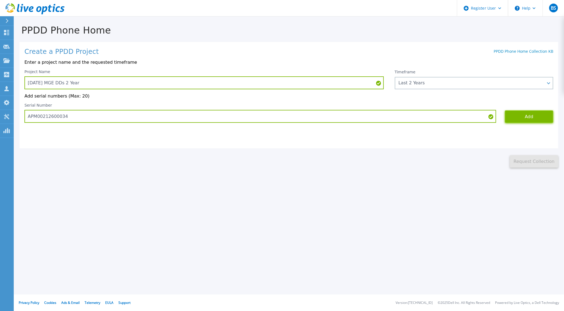
click at [512, 115] on button "Add" at bounding box center [529, 117] width 48 height 12
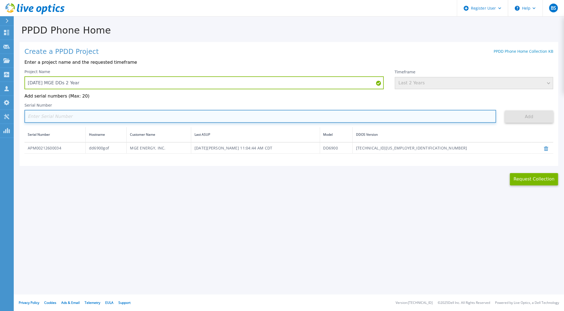
click at [107, 117] on input at bounding box center [260, 116] width 472 height 13
paste input "APM00212609394"
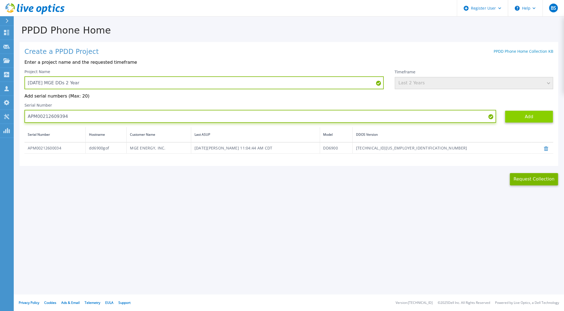
type input "APM00212609394"
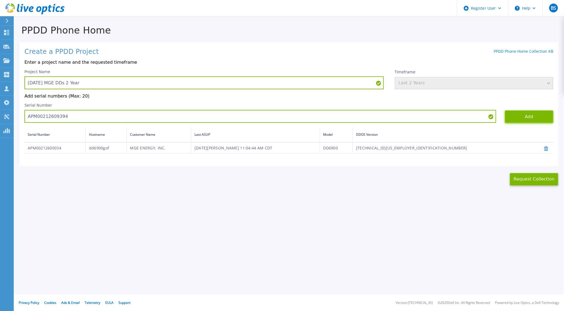
click at [519, 115] on button "Add" at bounding box center [529, 117] width 48 height 12
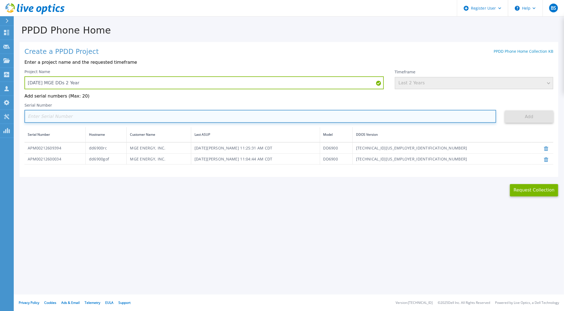
click at [157, 119] on input at bounding box center [260, 116] width 472 height 13
paste input "APX00224004215"
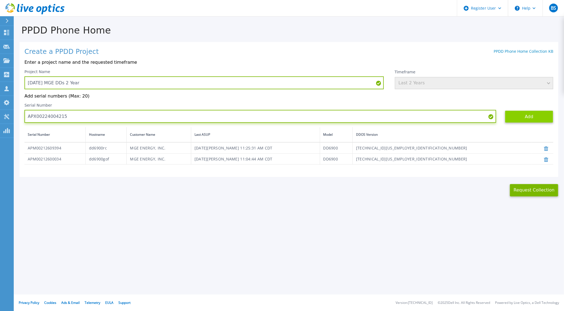
type input "APX00224004215"
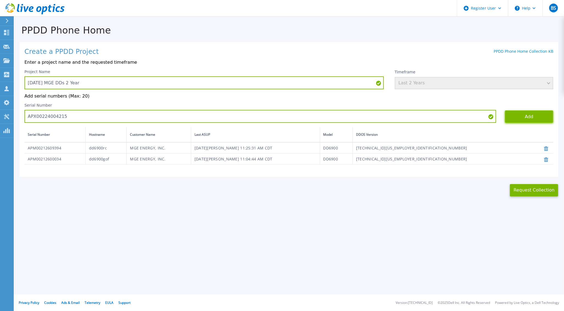
click at [513, 114] on button "Add" at bounding box center [529, 117] width 48 height 12
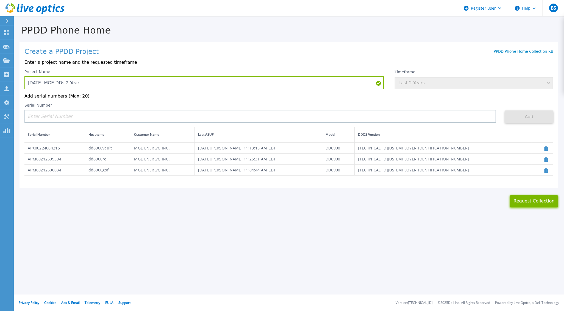
click at [524, 197] on button "Request Collection" at bounding box center [534, 201] width 48 height 12
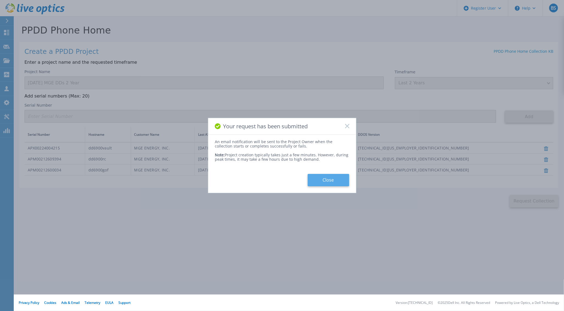
click at [329, 181] on button "Close" at bounding box center [329, 180] width 42 height 12
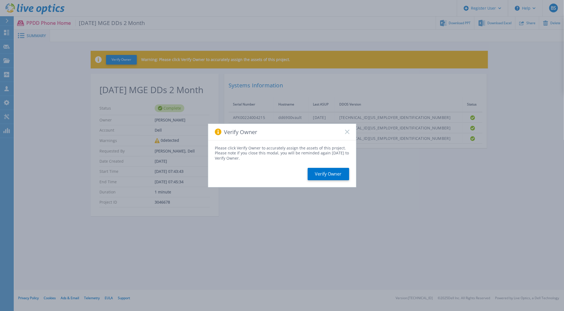
click at [348, 131] on icon at bounding box center [347, 132] width 4 height 4
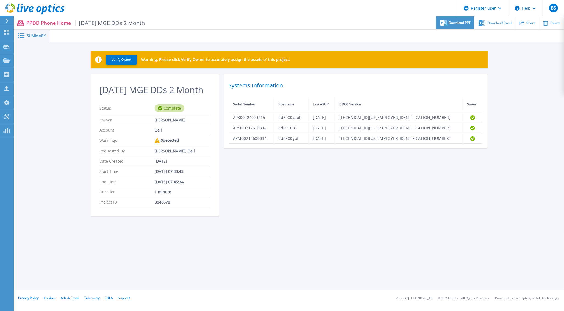
click at [463, 23] on span "Download PPT" at bounding box center [460, 22] width 22 height 3
click at [485, 21] on icon at bounding box center [482, 23] width 7 height 7
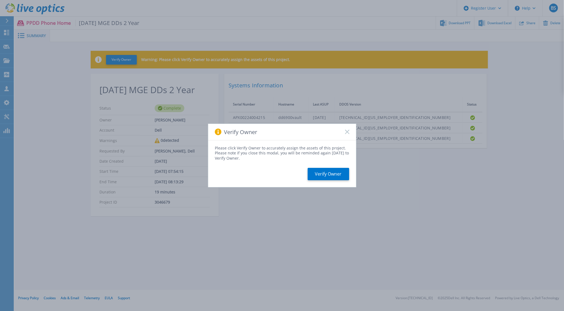
click at [349, 129] on div "Verify Owner" at bounding box center [282, 132] width 148 height 16
click at [348, 130] on icon at bounding box center [347, 132] width 4 height 4
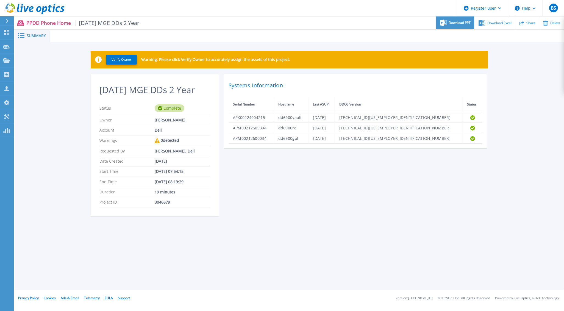
click at [459, 21] on span "Download PPT" at bounding box center [460, 22] width 22 height 3
click at [499, 21] on span "Download Excel" at bounding box center [500, 22] width 24 height 3
